Goal: Check status: Check status

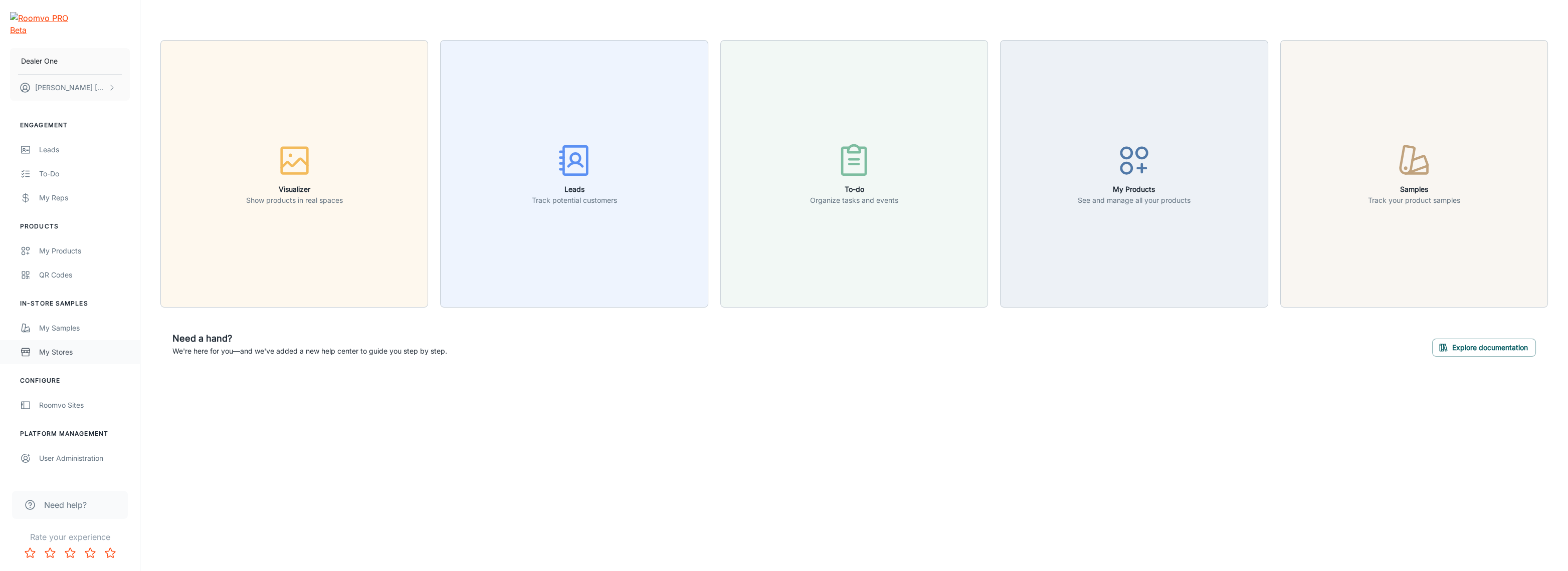
click at [72, 346] on div "My Stores" at bounding box center [85, 352] width 91 height 11
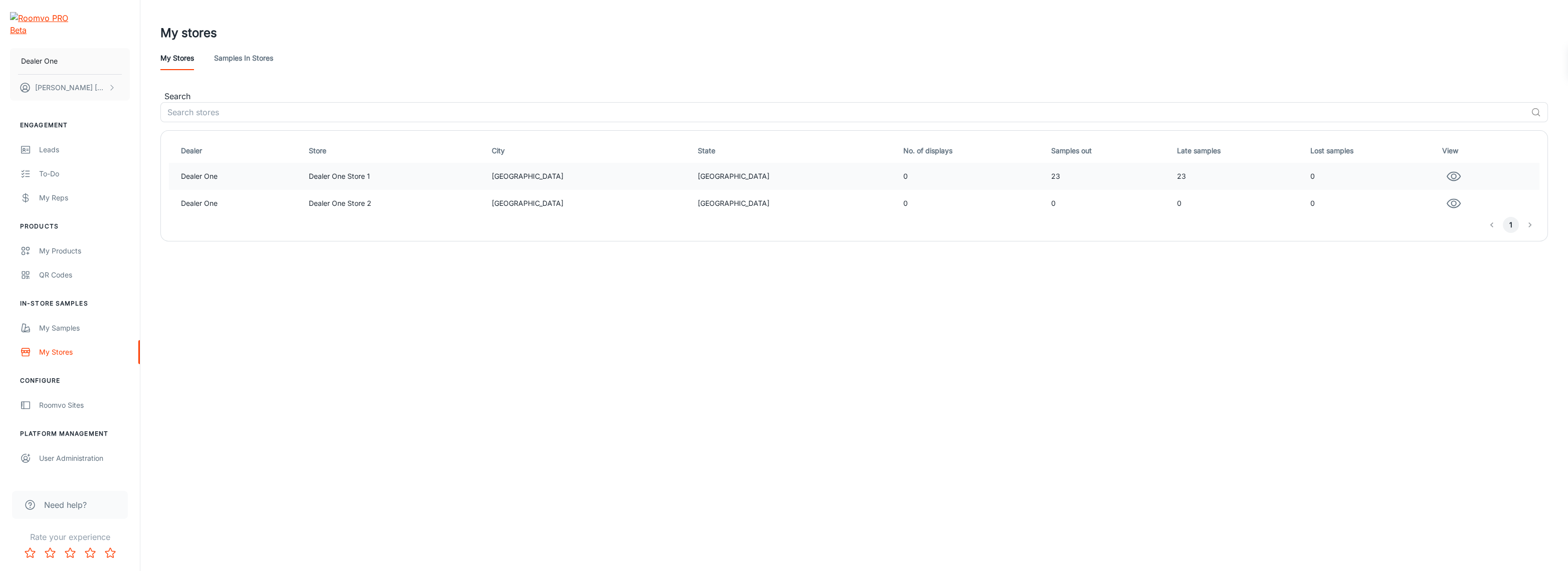
click at [921, 178] on td "0" at bounding box center [973, 176] width 148 height 27
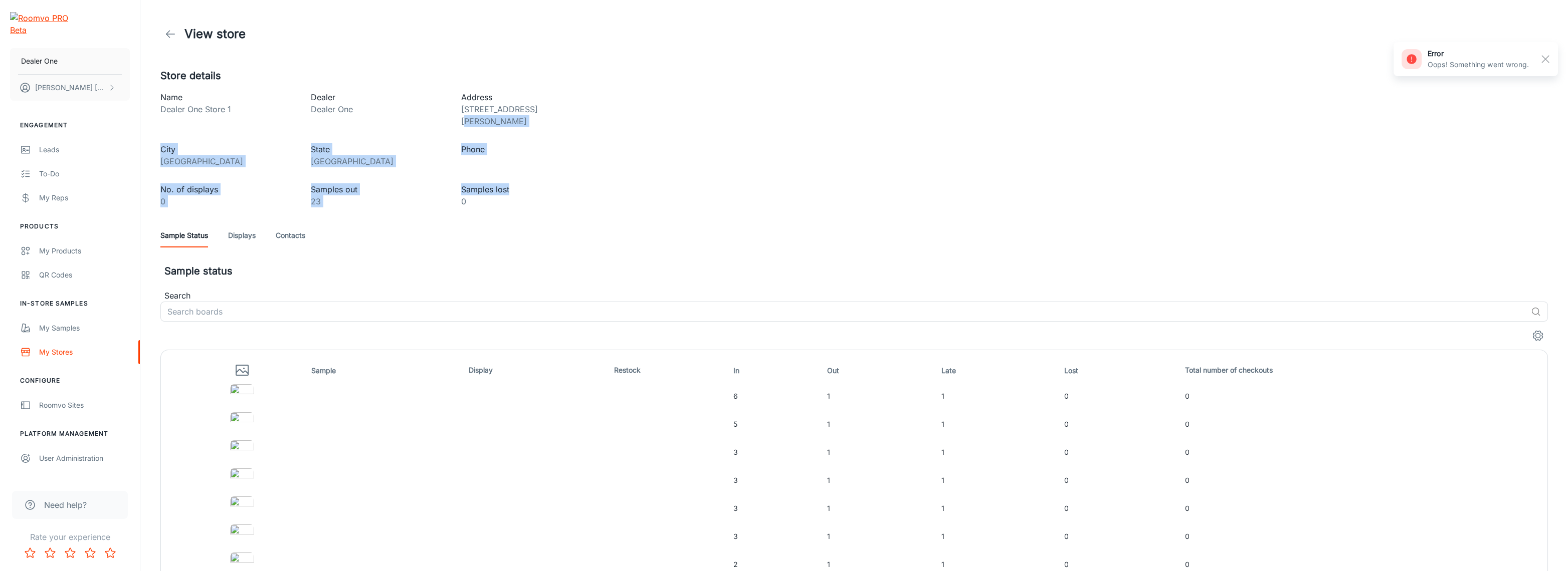
drag, startPoint x: 925, startPoint y: 183, endPoint x: 907, endPoint y: 109, distance: 76.2
click at [907, 109] on div "Store details Name Dealer One Store 1 Dealer Dealer One Address [STREET_ADDRESS…" at bounding box center [853, 560] width 1411 height 984
drag, startPoint x: 907, startPoint y: 109, endPoint x: 919, endPoint y: 216, distance: 107.7
click at [919, 216] on div "Store details Name Dealer One Store 1 Dealer Dealer One Address [STREET_ADDRESS…" at bounding box center [853, 560] width 1411 height 984
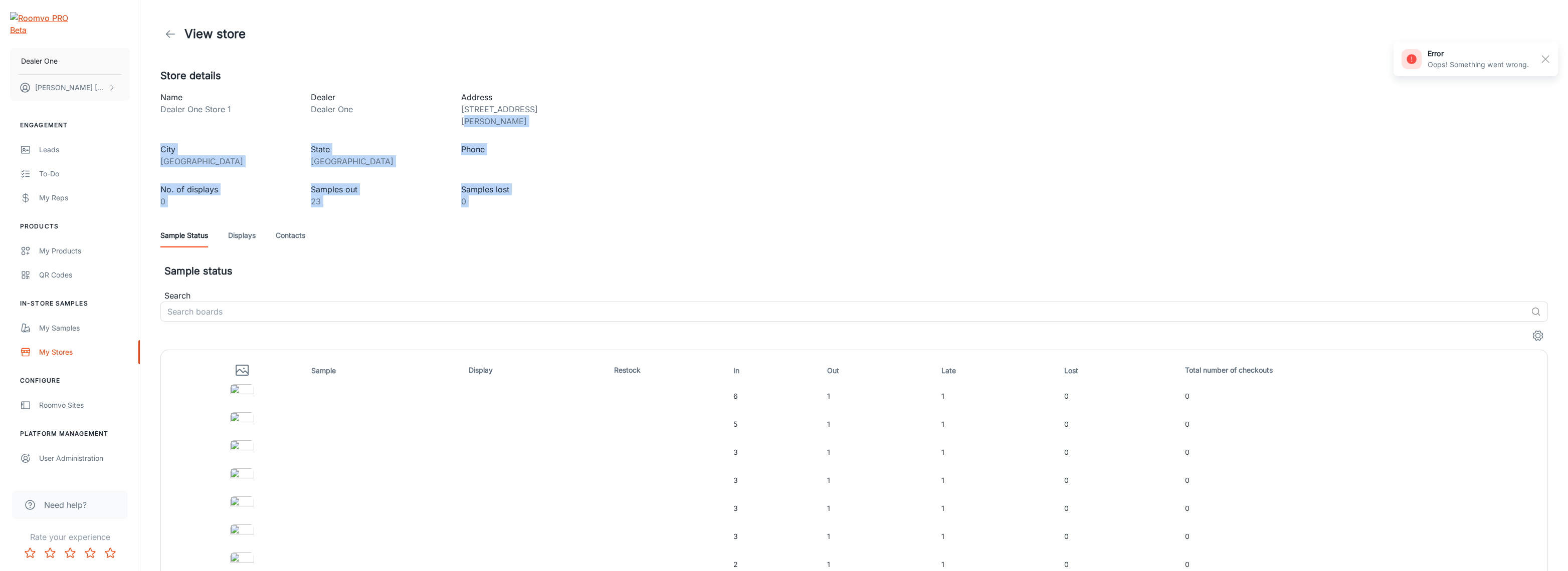
click at [919, 224] on div "Sample Status Displays Contacts" at bounding box center [854, 236] width 1387 height 24
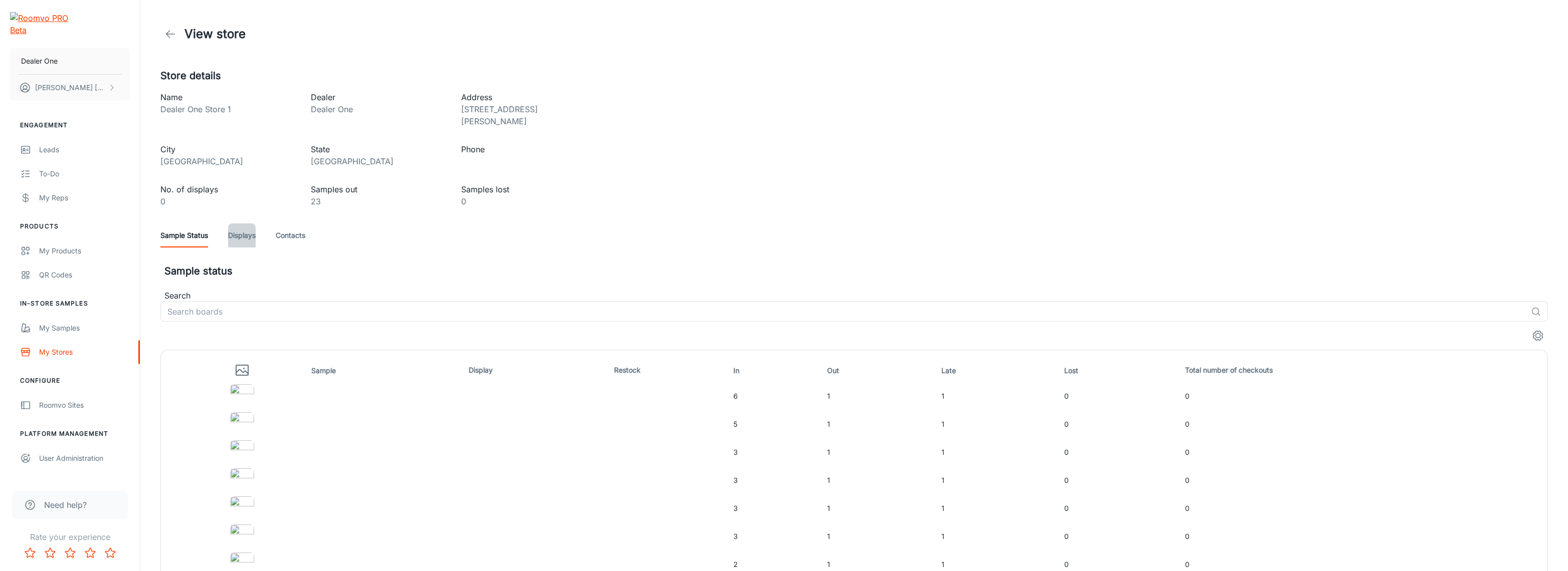
click at [247, 225] on link "Displays" at bounding box center [242, 236] width 28 height 24
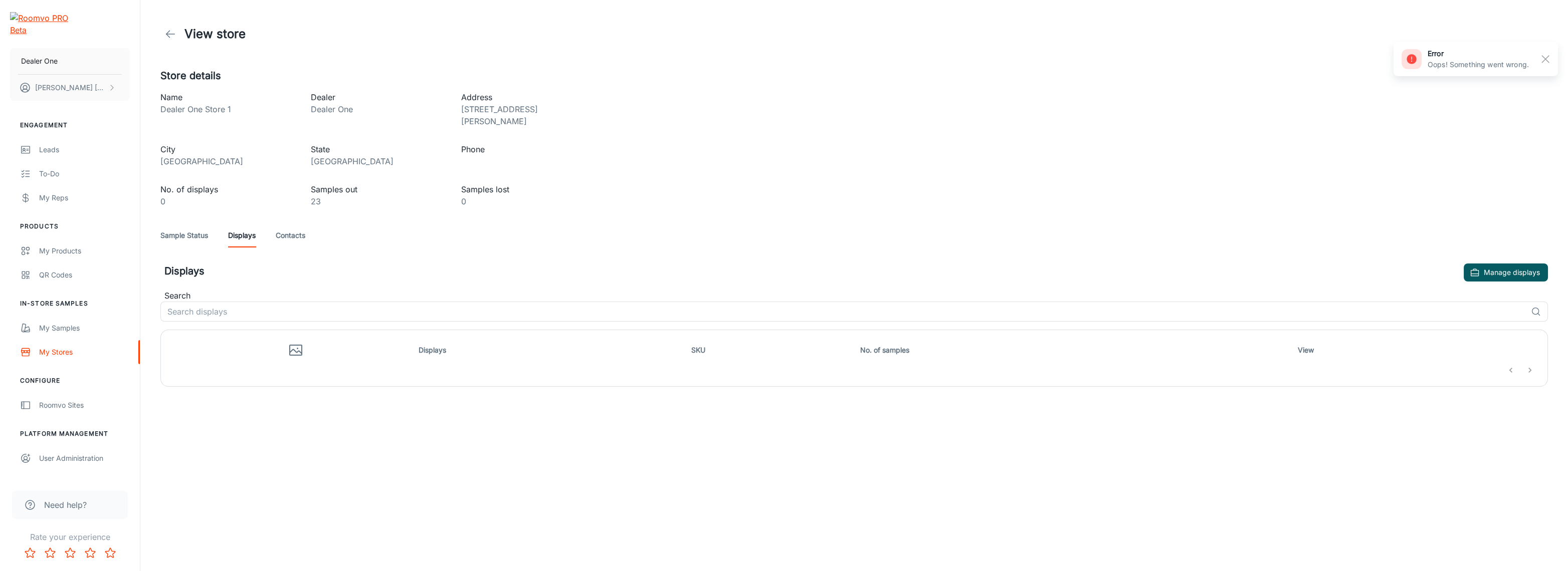
click at [281, 225] on link "Contacts" at bounding box center [291, 236] width 30 height 24
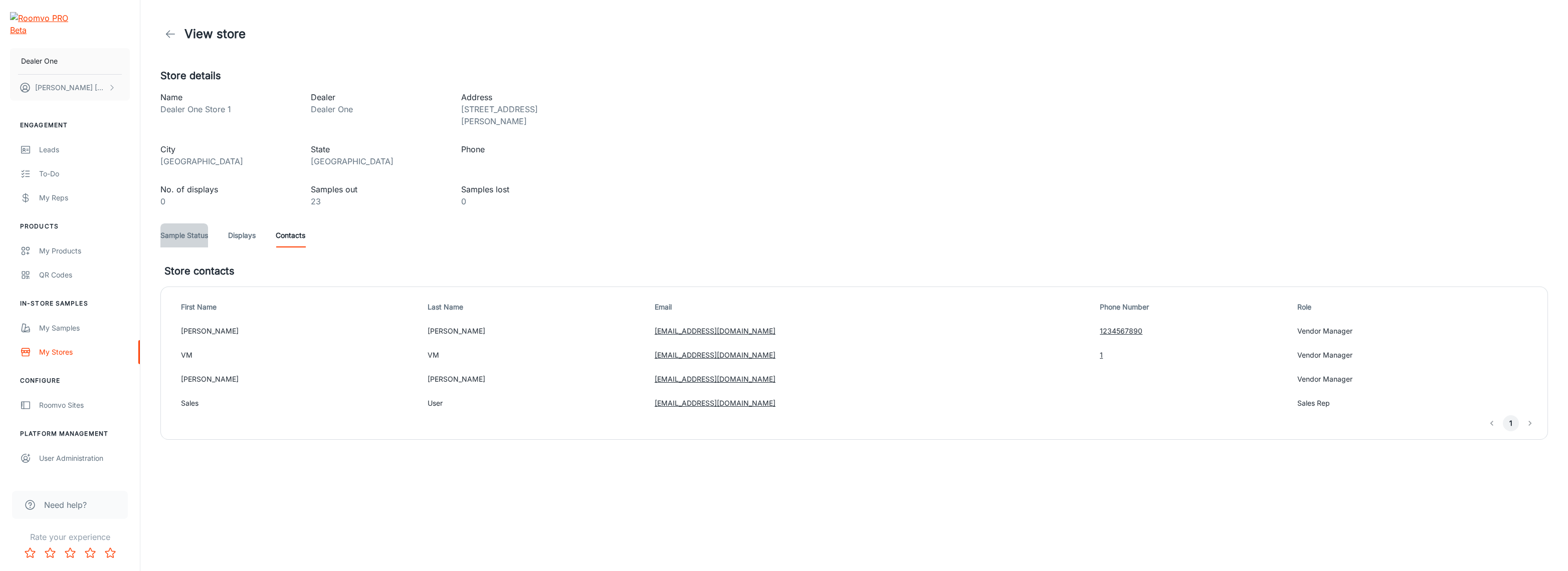
click at [184, 228] on link "Sample Status" at bounding box center [184, 236] width 48 height 24
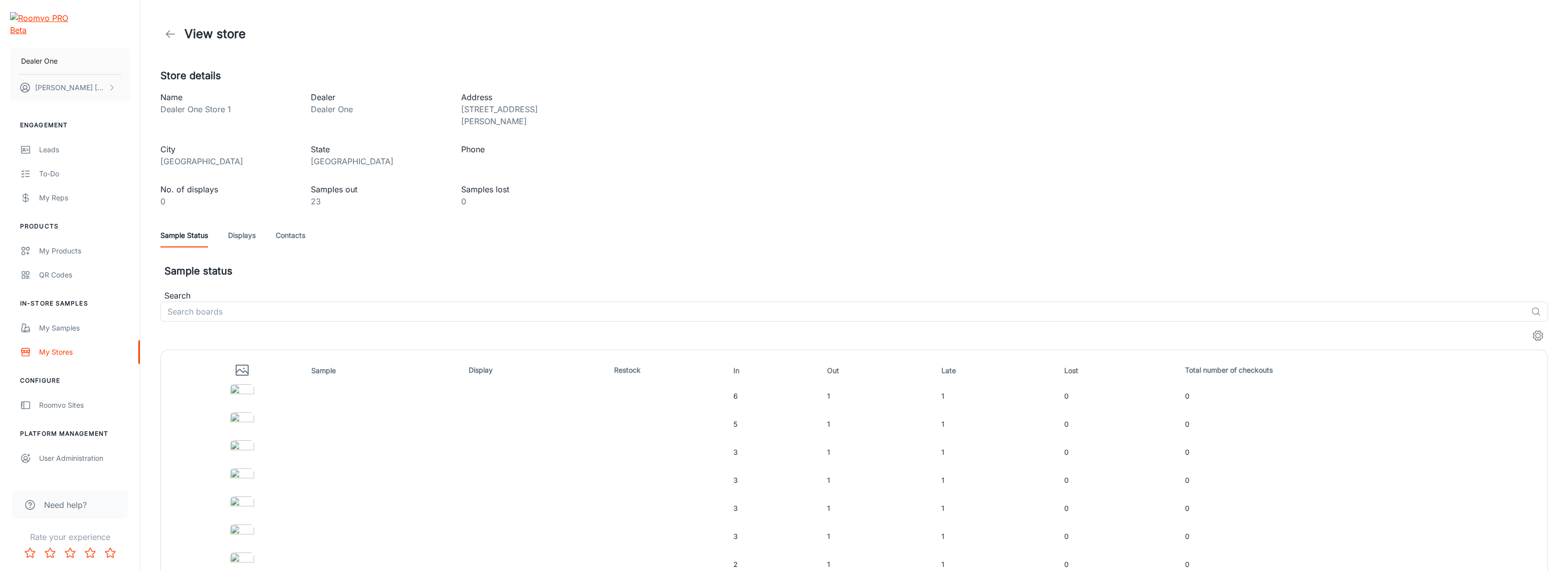
click at [168, 29] on icon at bounding box center [170, 34] width 12 height 12
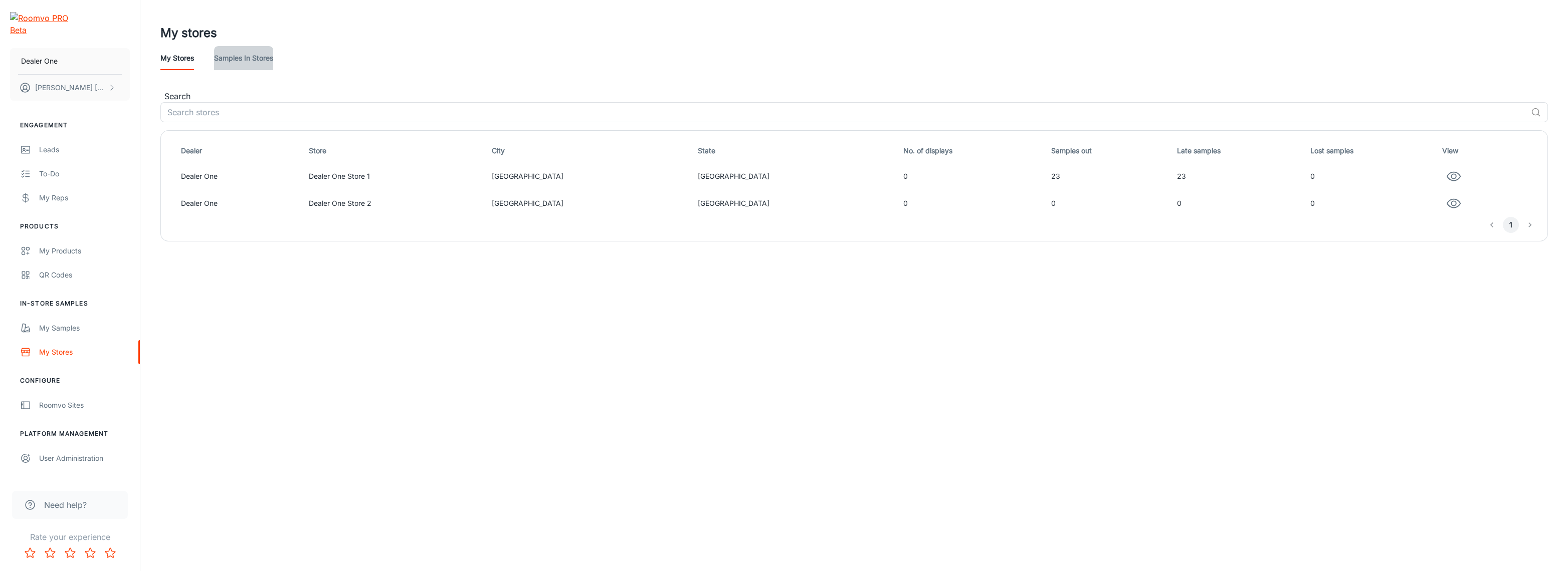
click at [270, 62] on link "Samples in stores" at bounding box center [244, 58] width 60 height 24
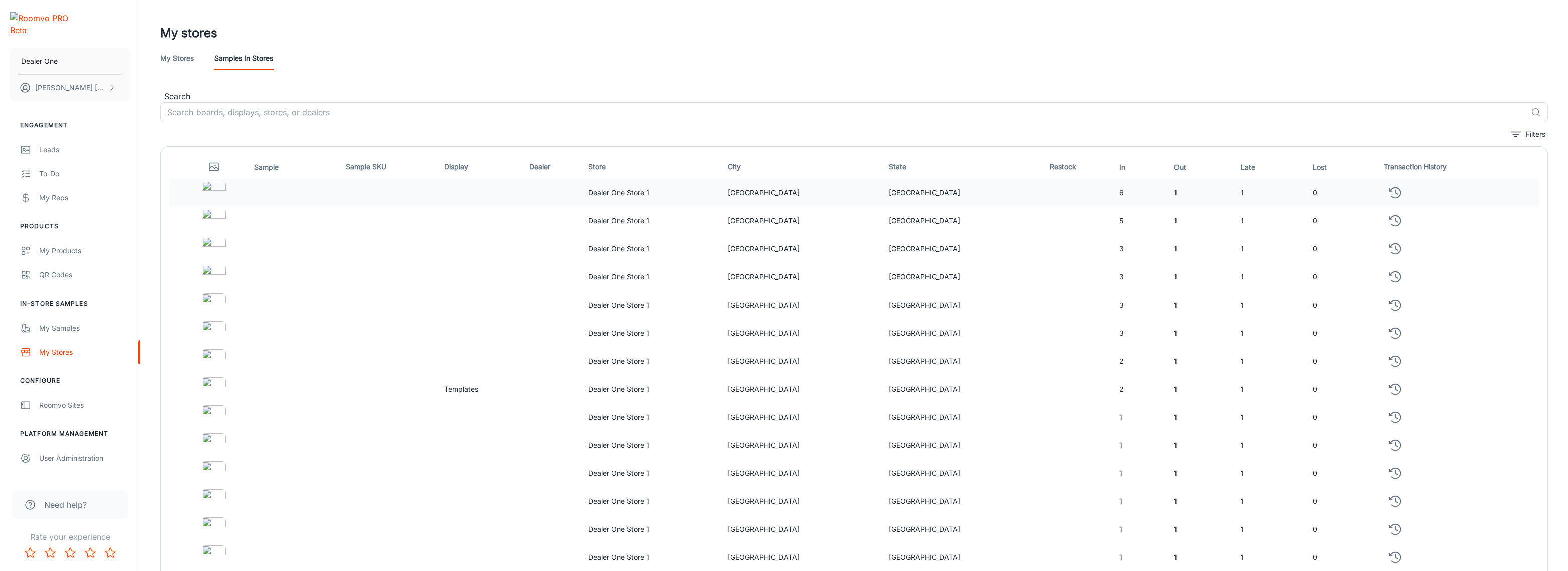
click at [724, 181] on td "Dealer One Store 1" at bounding box center [654, 193] width 140 height 28
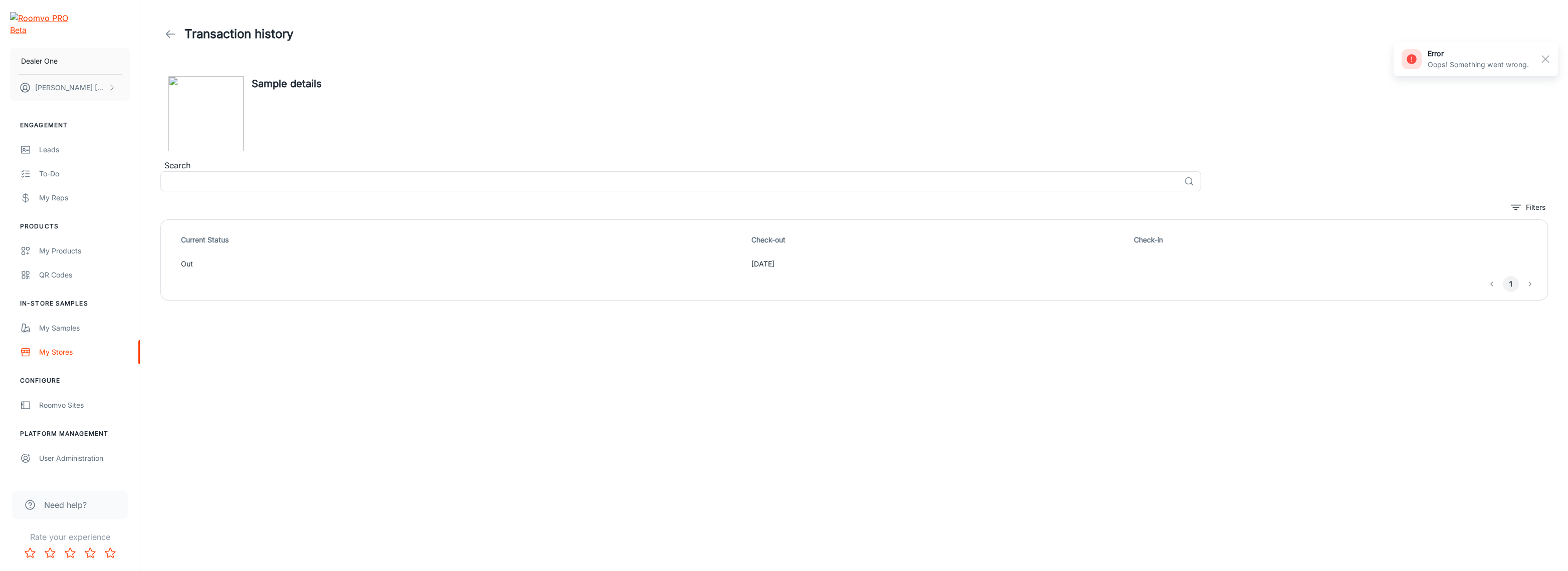
drag, startPoint x: 711, startPoint y: 262, endPoint x: 230, endPoint y: 270, distance: 481.1
click at [231, 270] on td "Out" at bounding box center [458, 264] width 579 height 24
click at [230, 270] on td "Out" at bounding box center [458, 264] width 579 height 24
click at [165, 30] on icon at bounding box center [170, 34] width 12 height 12
